Goal: Information Seeking & Learning: Learn about a topic

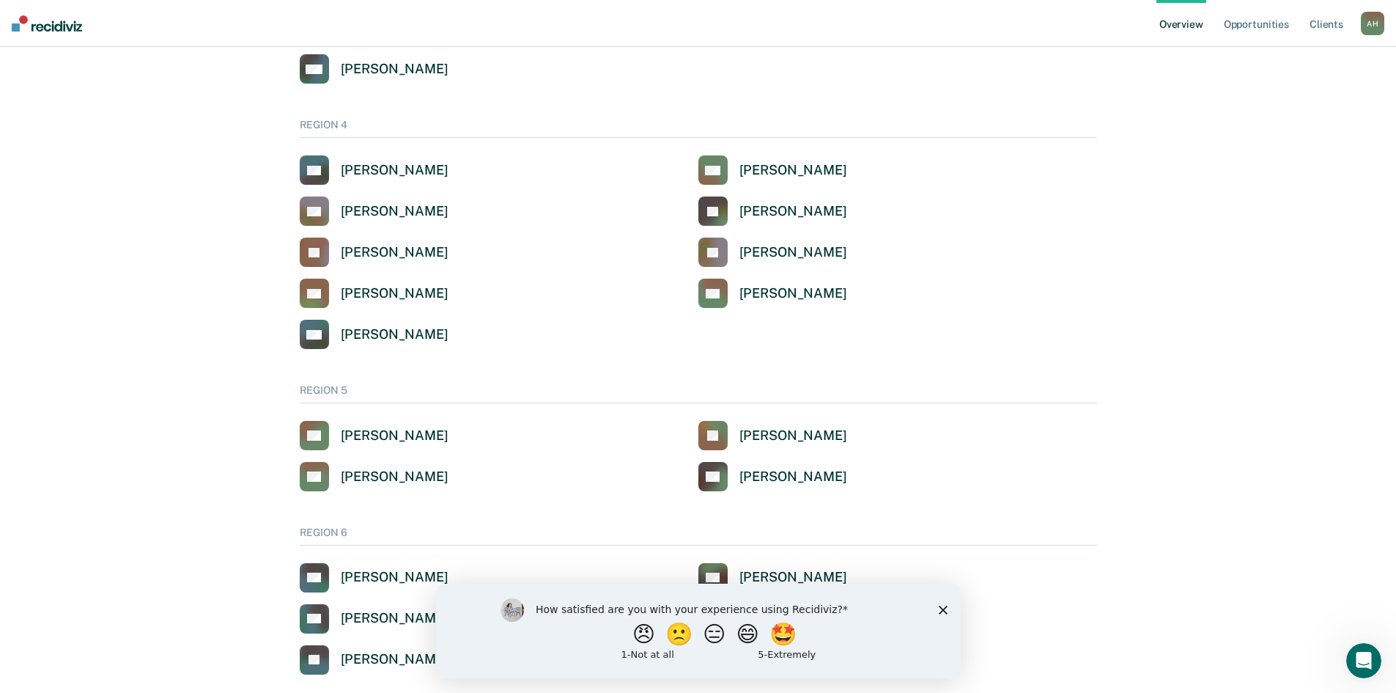
scroll to position [1086, 0]
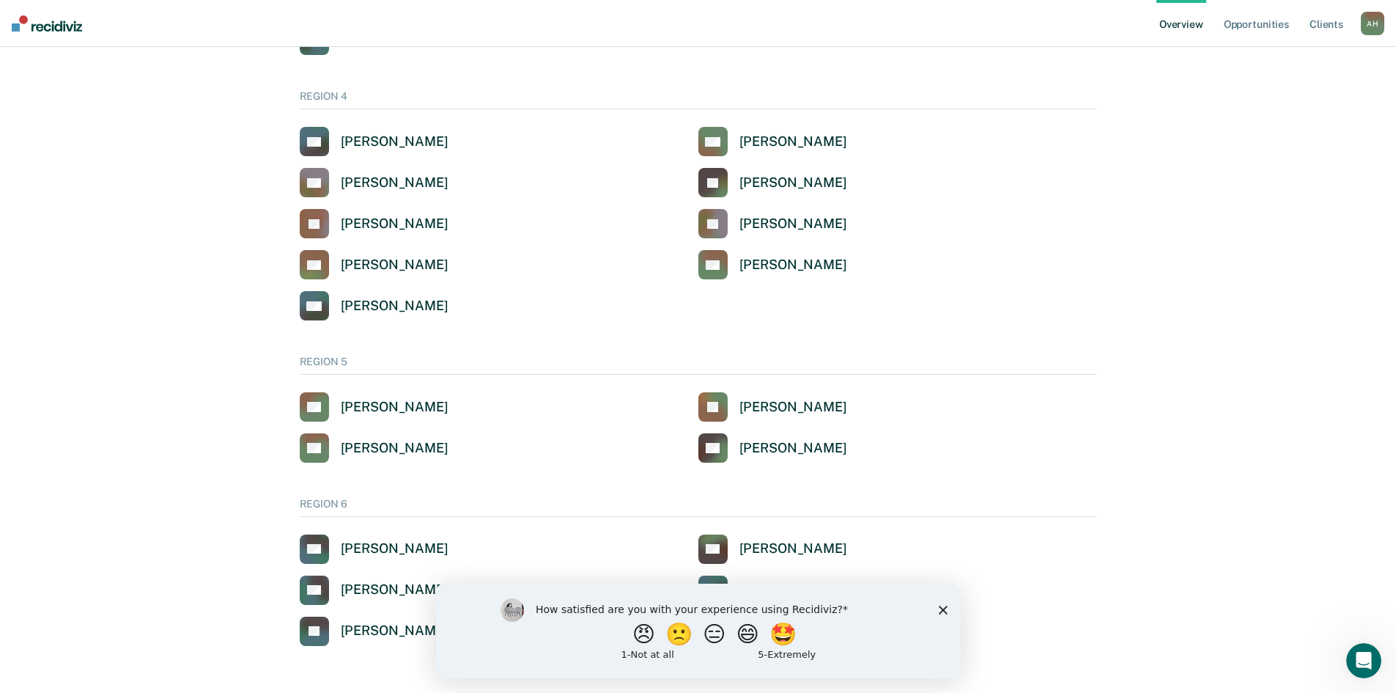
click at [940, 602] on div "How satisfied are you with your experience using Recidiviz? 😠 🙁 😑 😄 🤩 1 - Not a…" at bounding box center [697, 630] width 525 height 95
click at [942, 605] on icon "Close survey" at bounding box center [942, 609] width 9 height 9
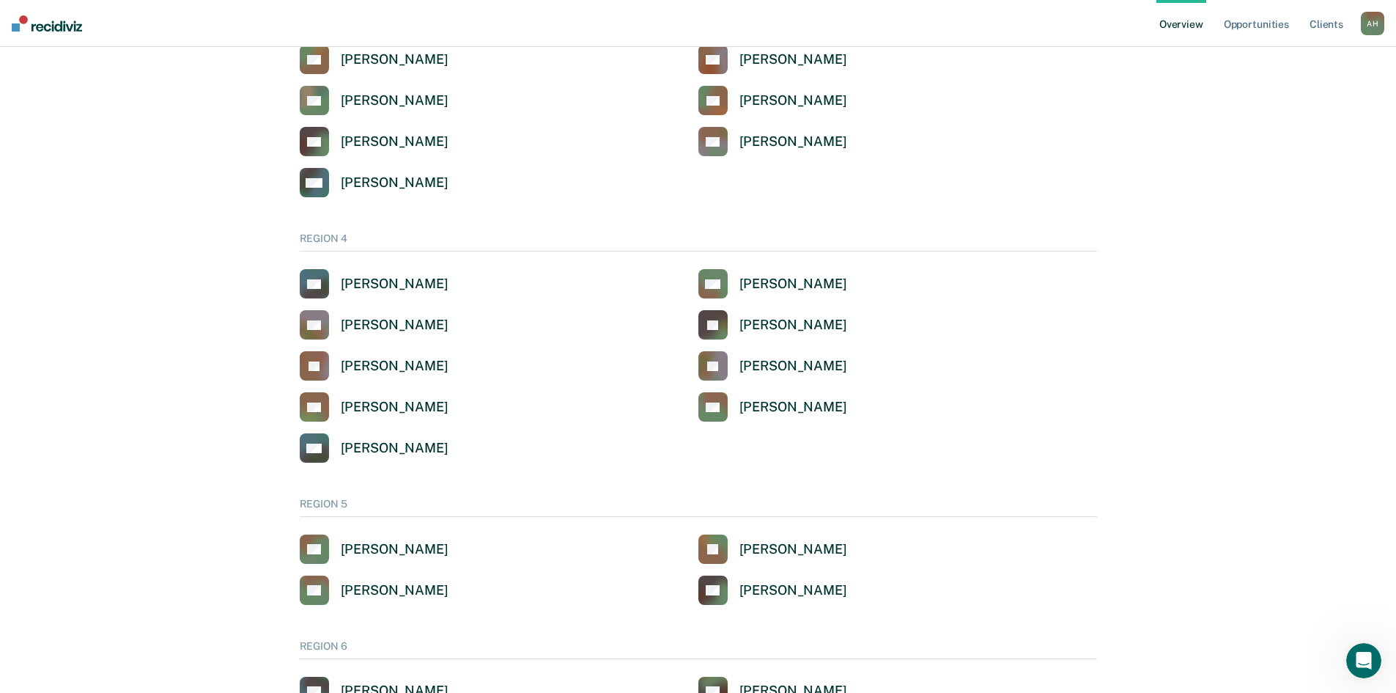
scroll to position [939, 0]
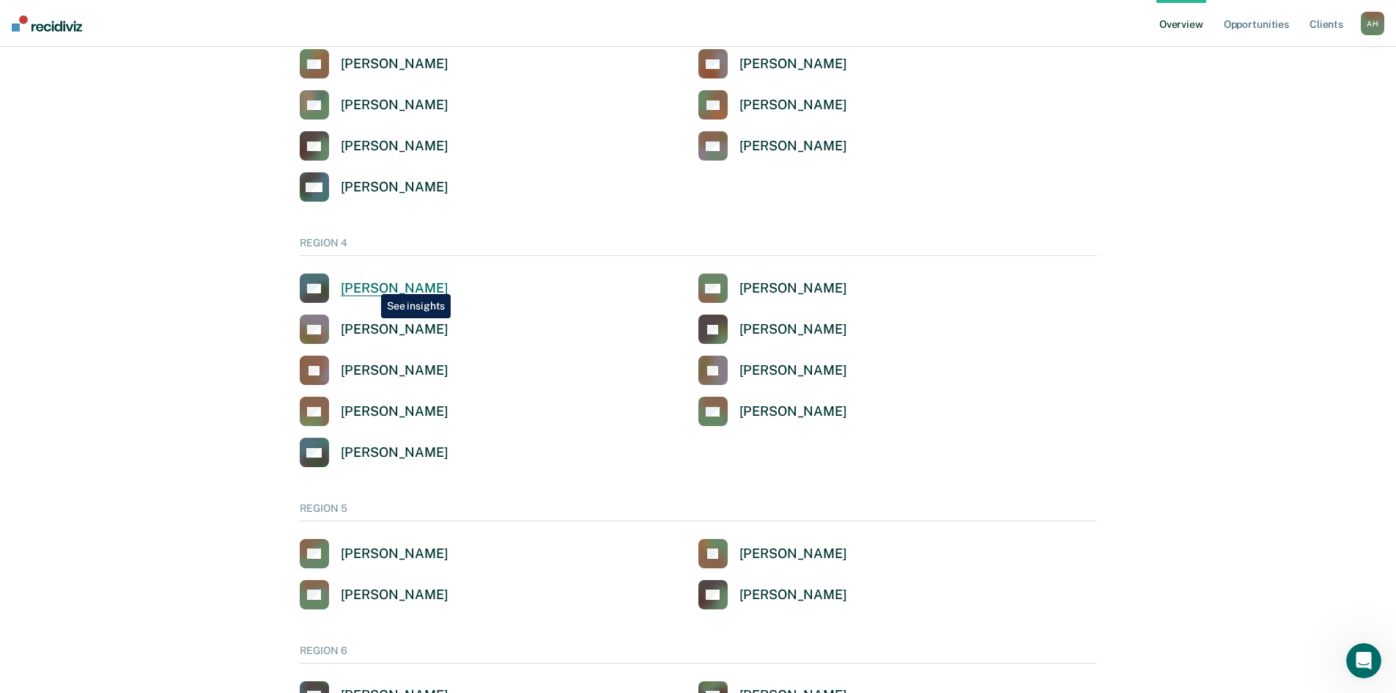
click at [370, 283] on div "[PERSON_NAME]" at bounding box center [395, 288] width 108 height 17
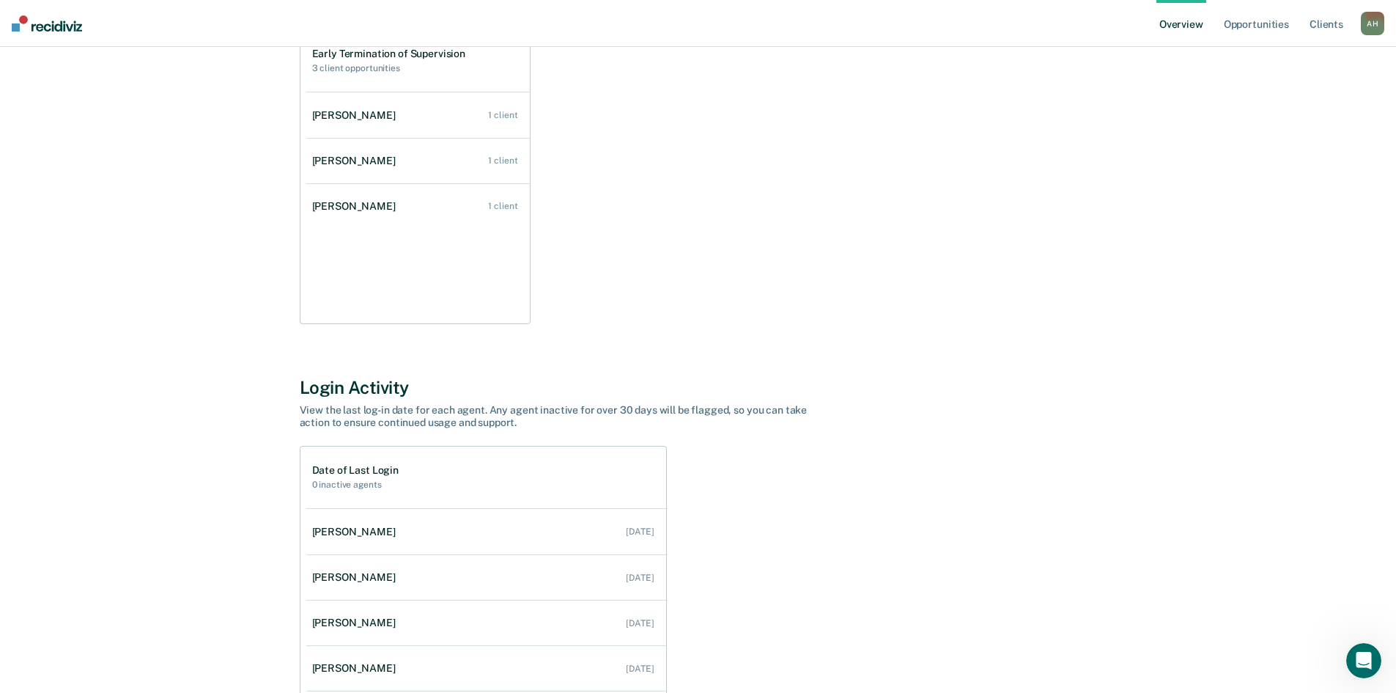
scroll to position [115, 0]
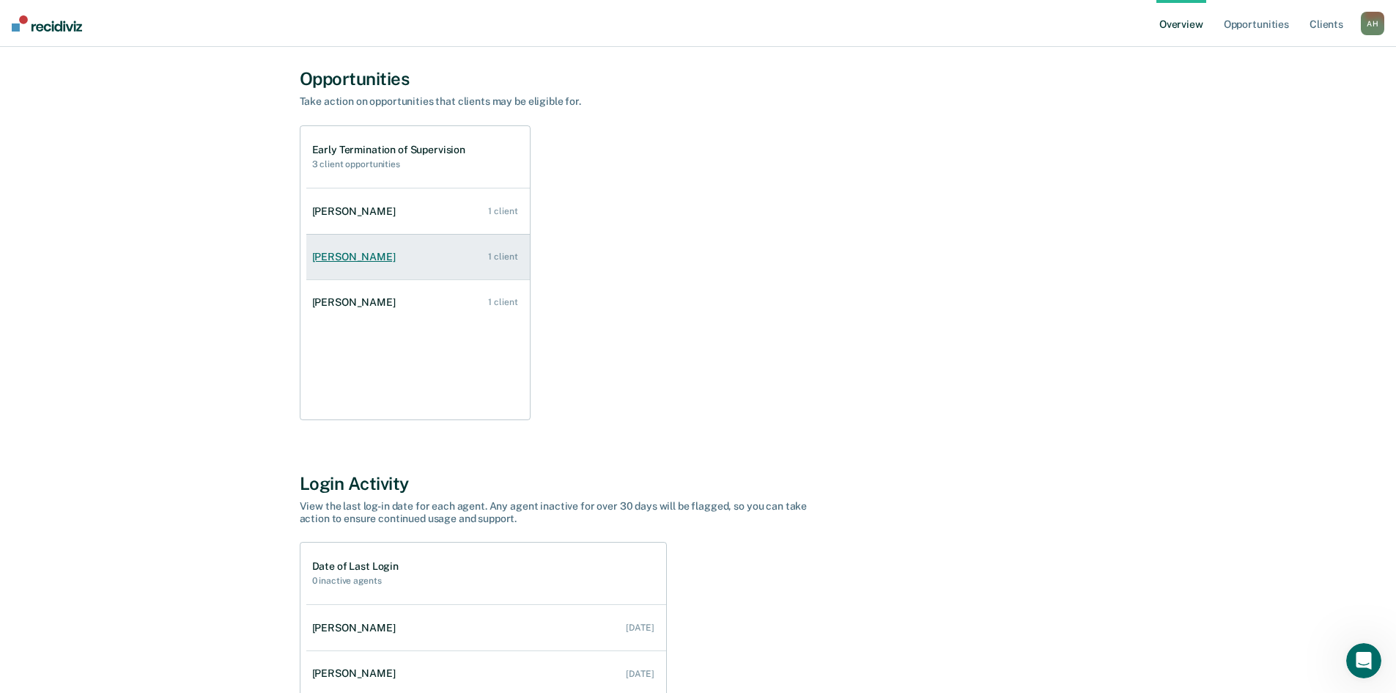
click at [500, 252] on div "1 client" at bounding box center [502, 256] width 29 height 10
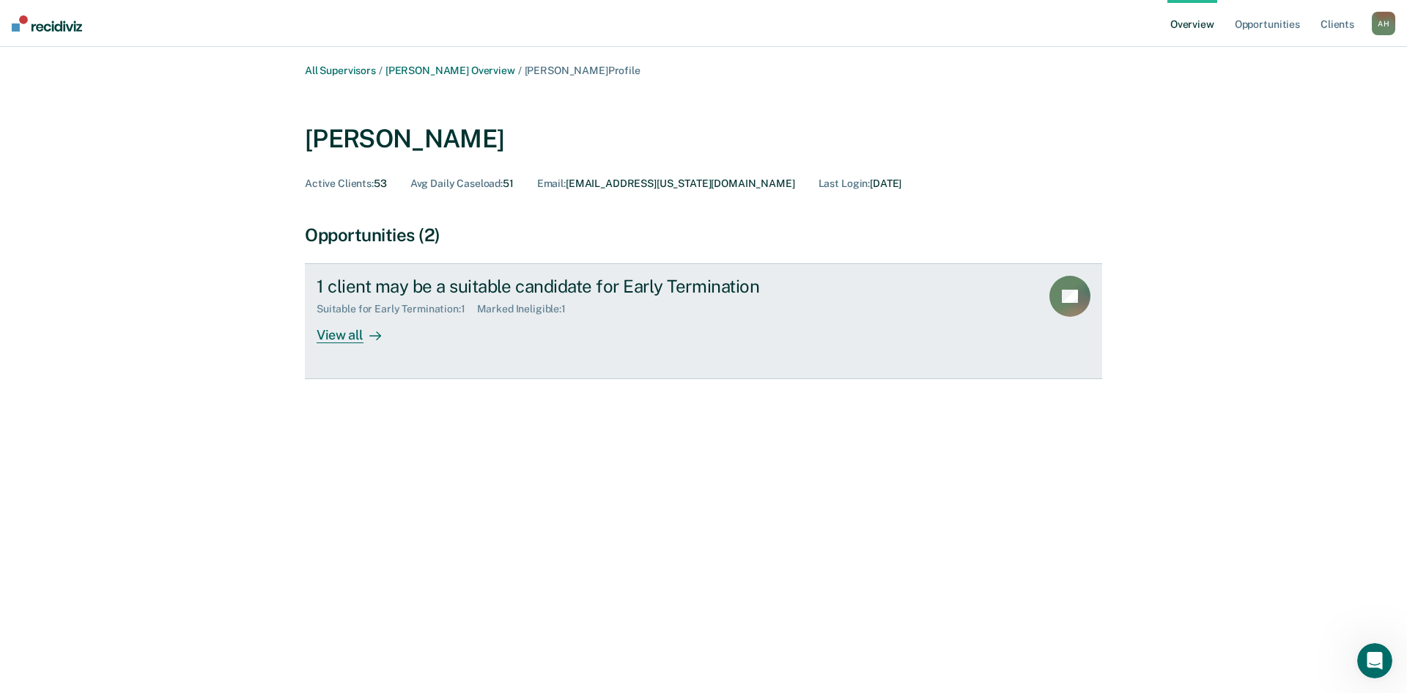
click at [365, 334] on div at bounding box center [373, 335] width 18 height 17
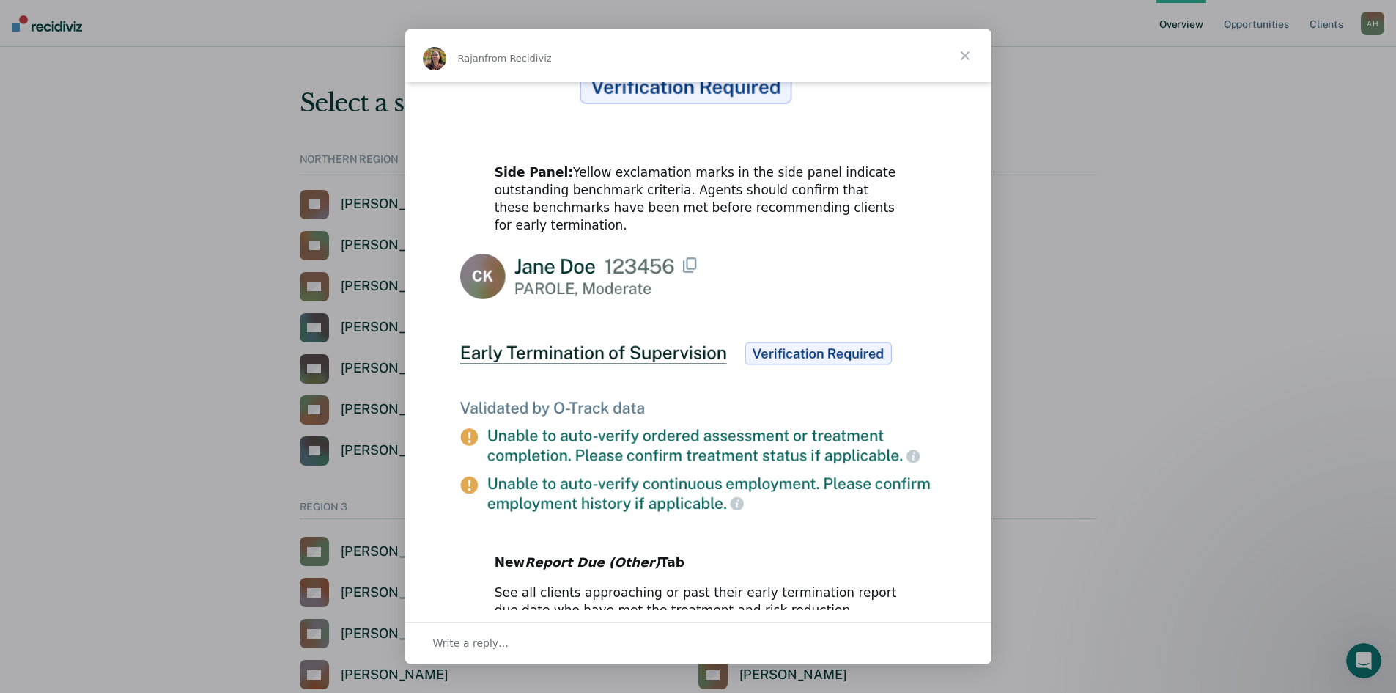
scroll to position [649, 0]
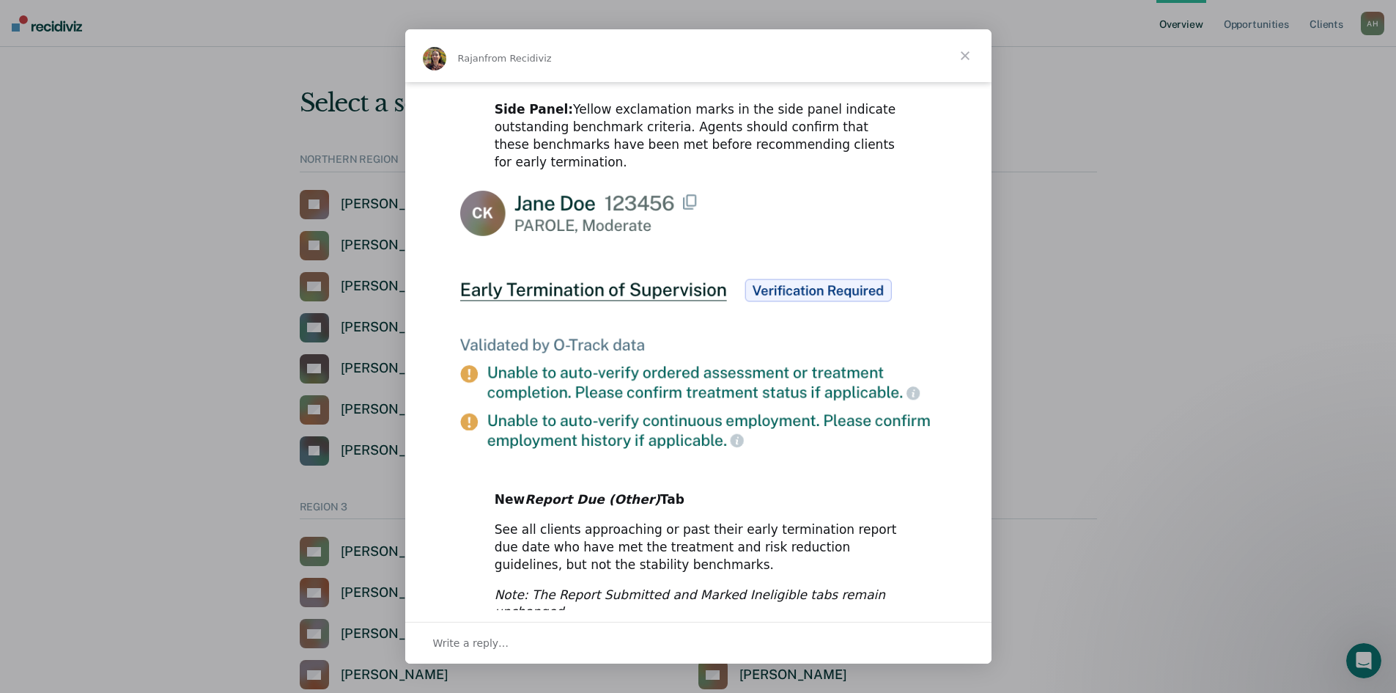
click at [962, 54] on span "Close" at bounding box center [965, 55] width 53 height 53
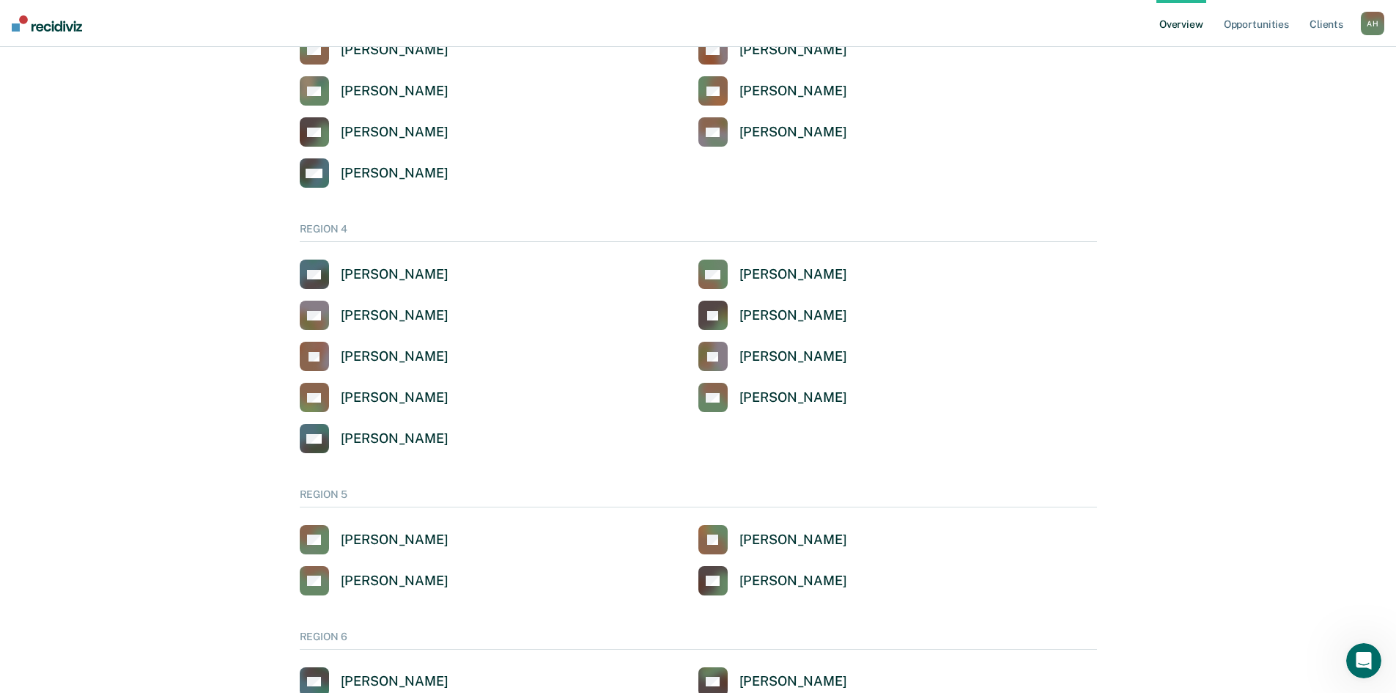
scroll to position [1086, 0]
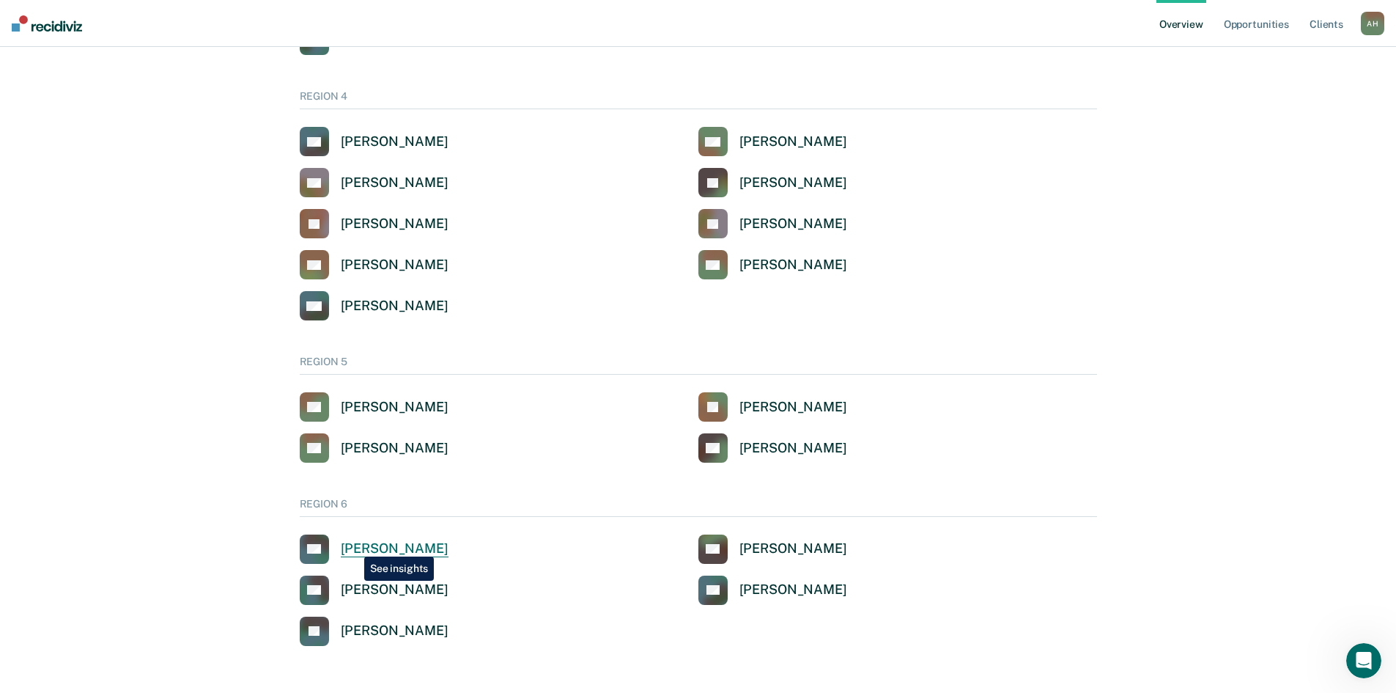
click at [353, 545] on div "[PERSON_NAME]" at bounding box center [395, 548] width 108 height 17
